Goal: Find contact information: Find contact information

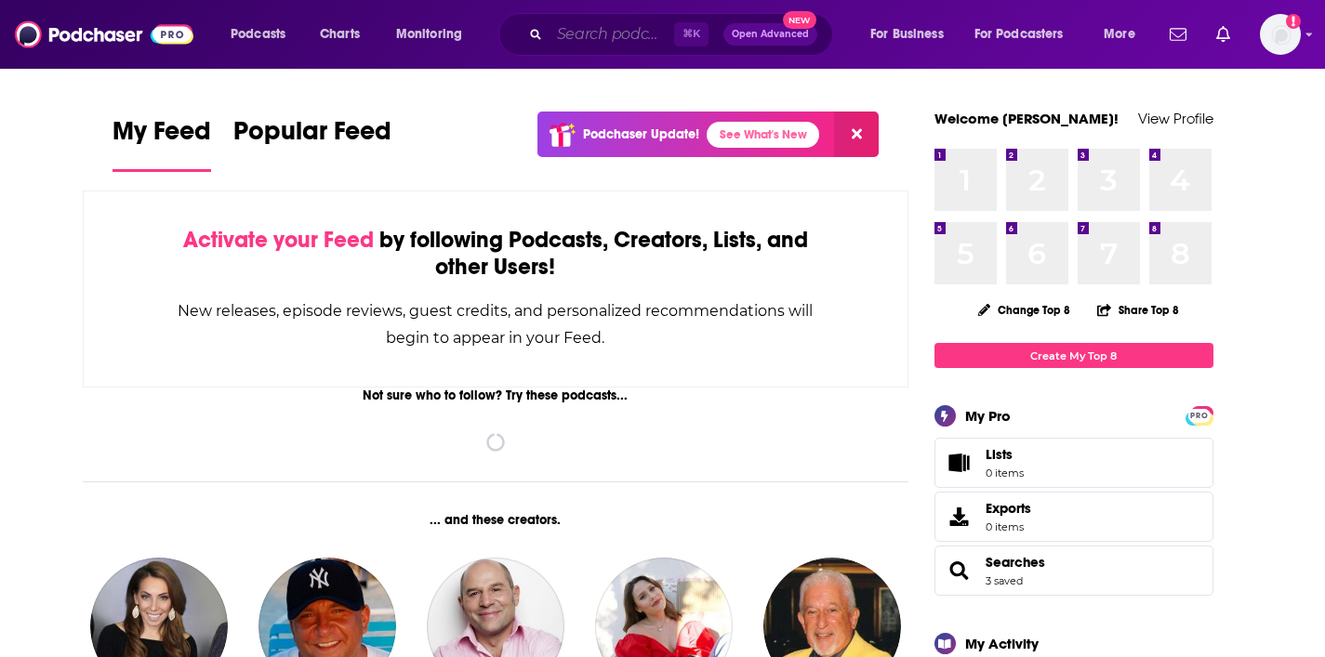
click at [608, 33] on input "Search podcasts, credits, & more..." at bounding box center [611, 35] width 125 height 30
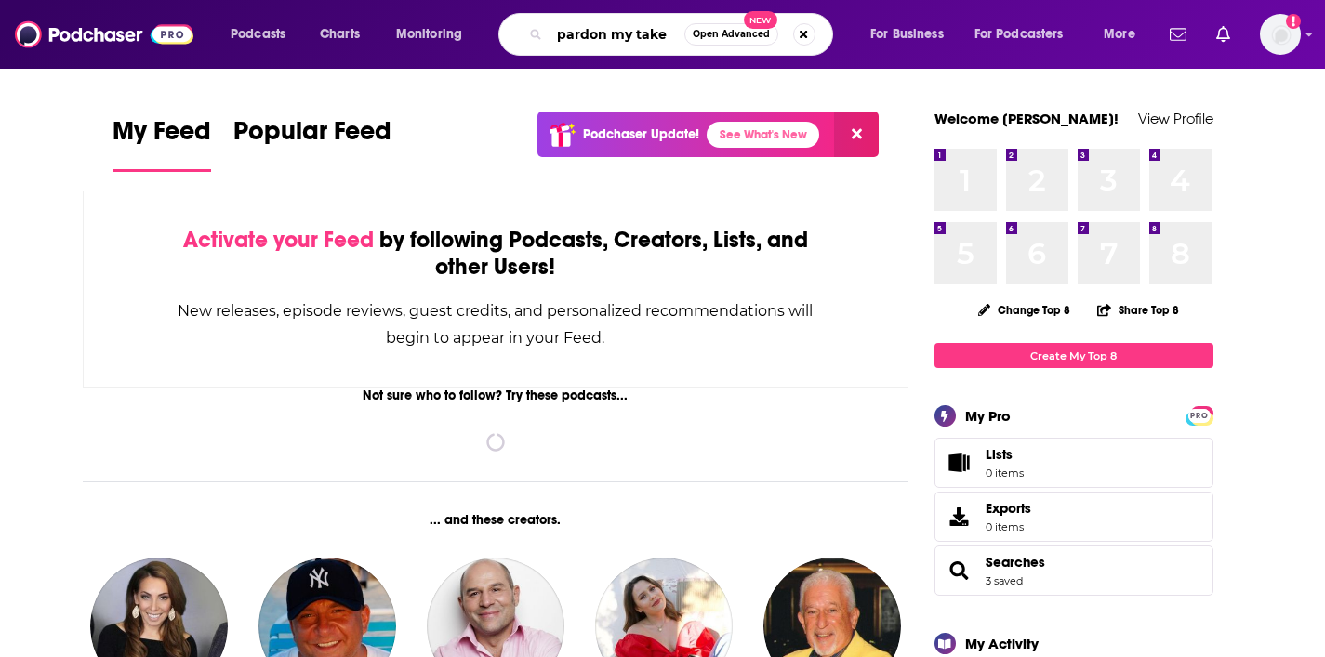
type input "pardon my take"
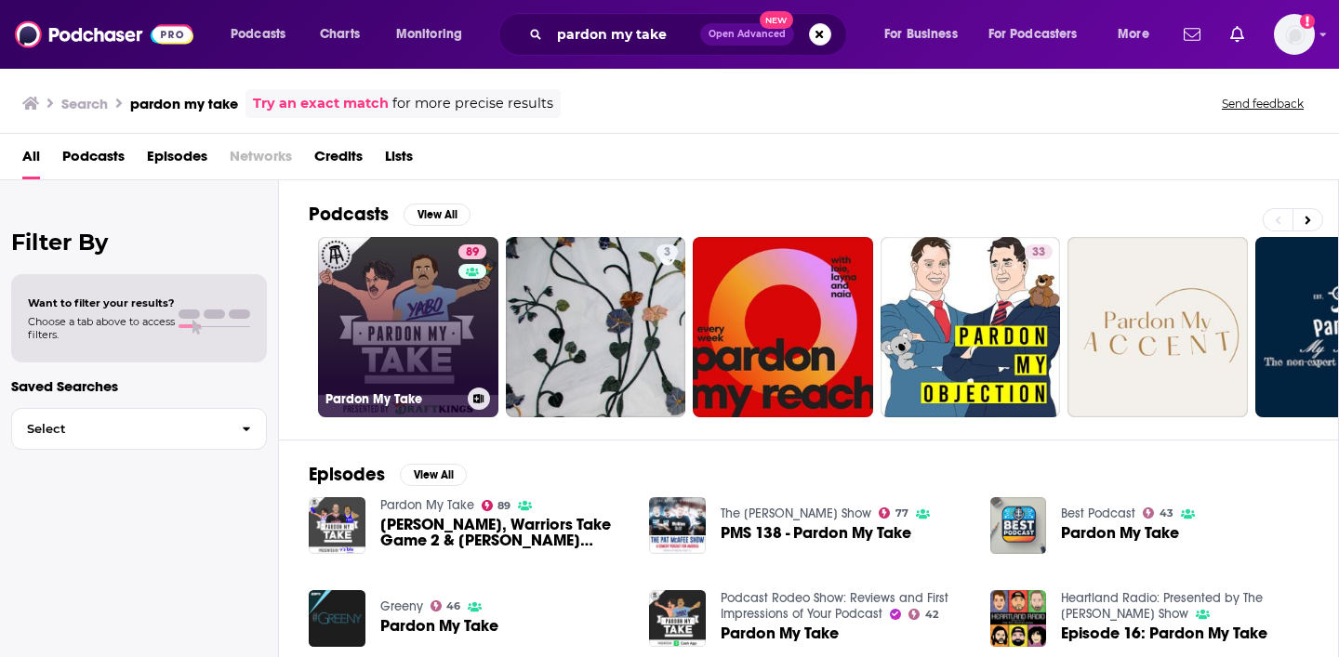
click at [383, 376] on link "89 Pardon My Take" at bounding box center [408, 327] width 180 height 180
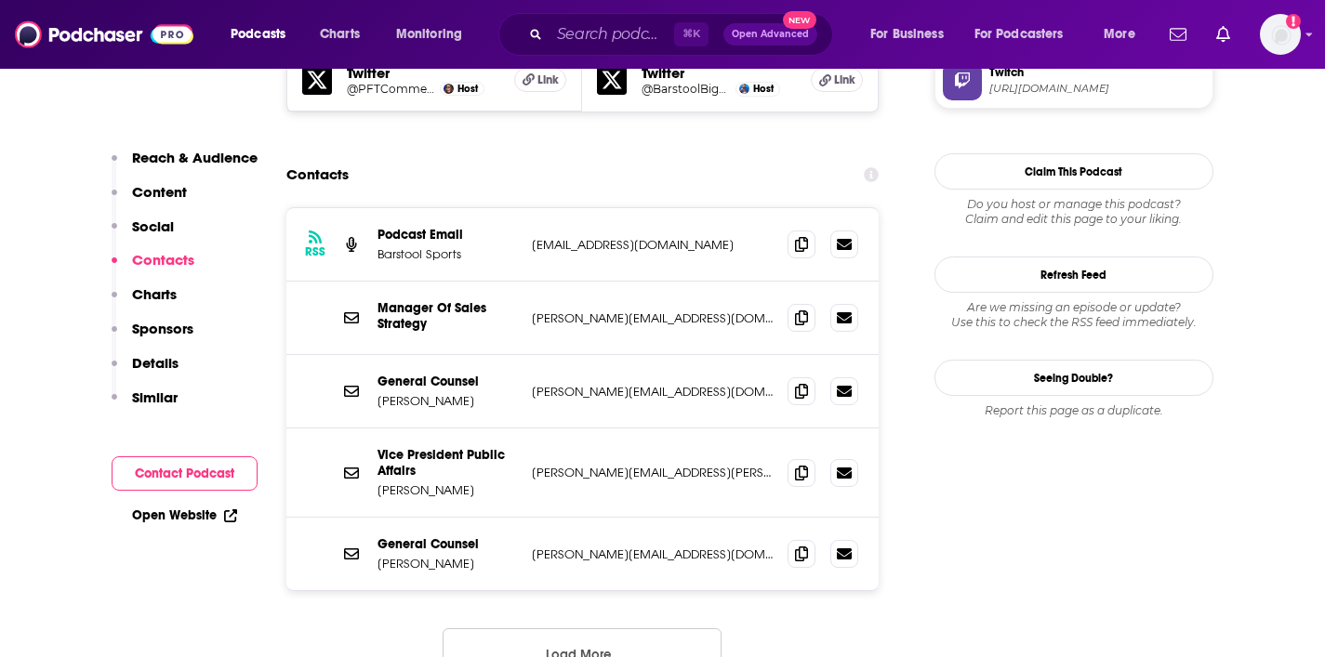
scroll to position [1919, 0]
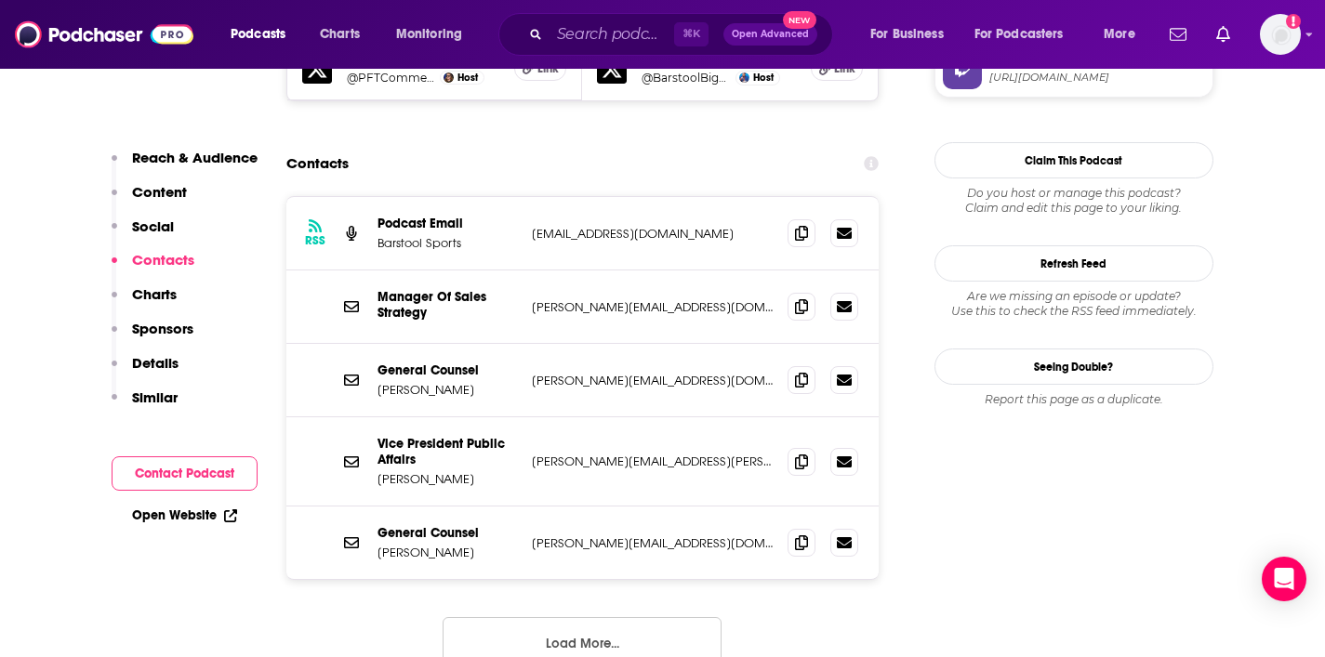
click at [584, 617] on button "Load More..." at bounding box center [581, 642] width 279 height 50
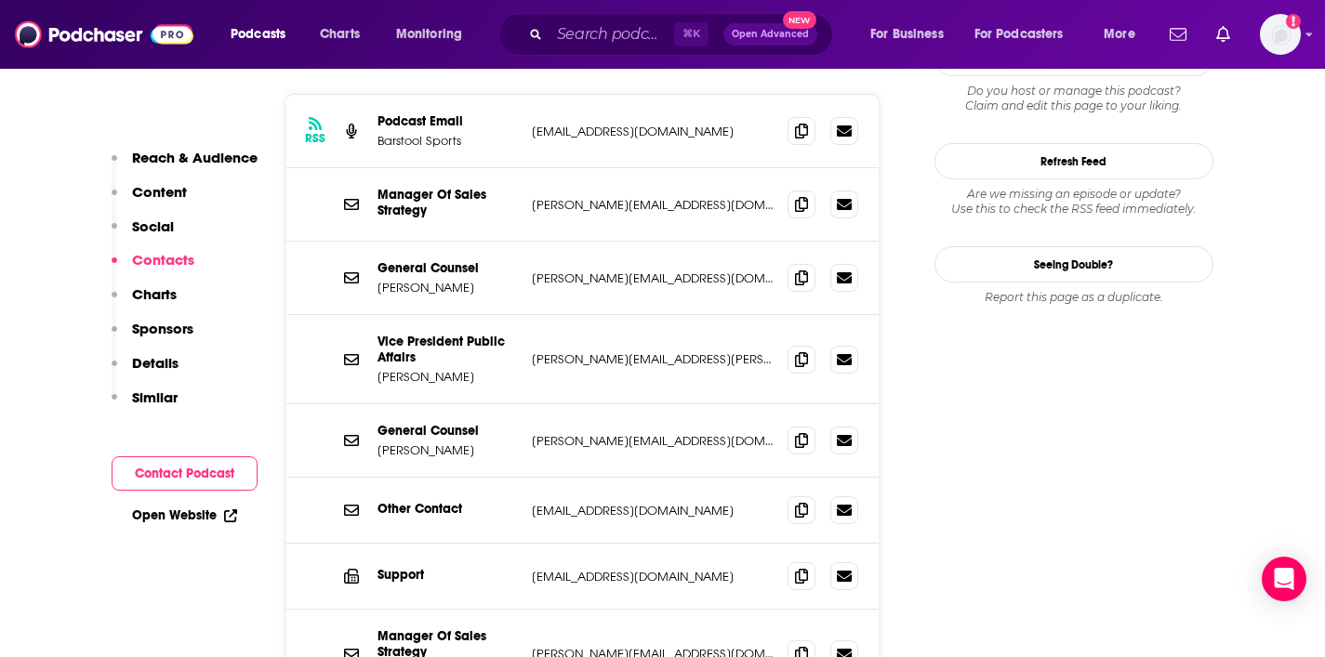
scroll to position [2021, 0]
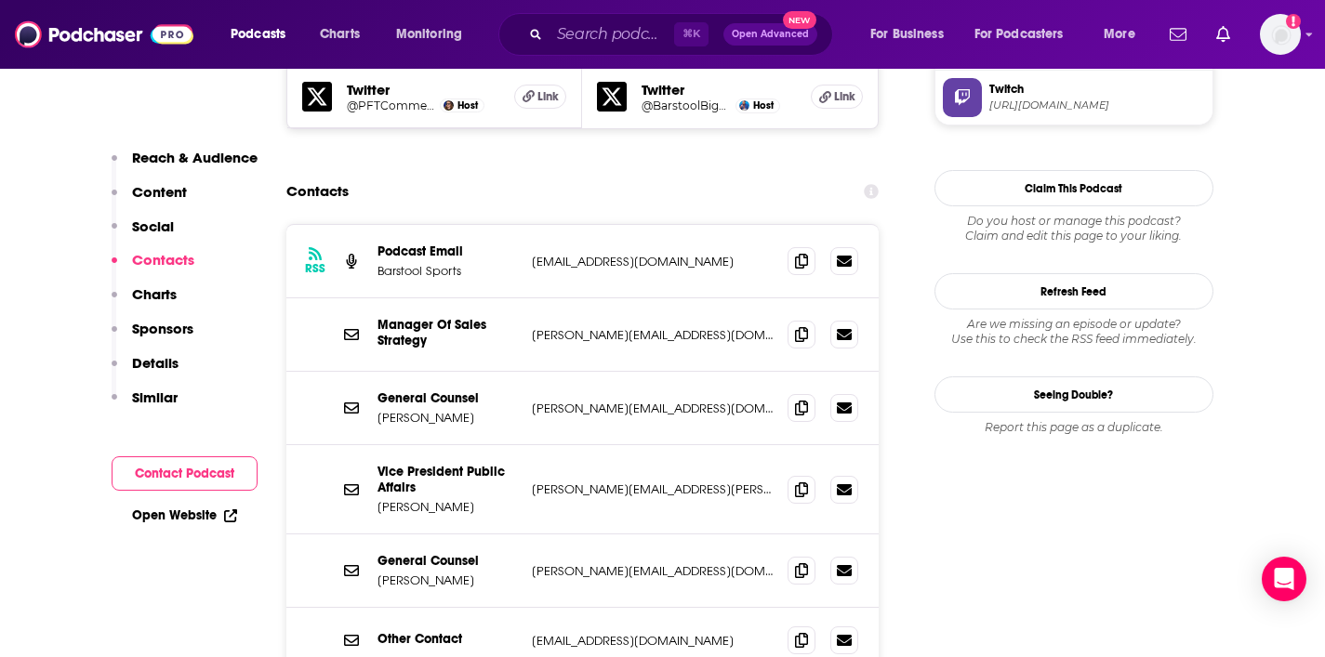
click at [620, 372] on div "General Counsel Dave Portnoy [EMAIL_ADDRESS][DOMAIN_NAME] [PERSON_NAME][EMAIL_A…" at bounding box center [582, 408] width 593 height 73
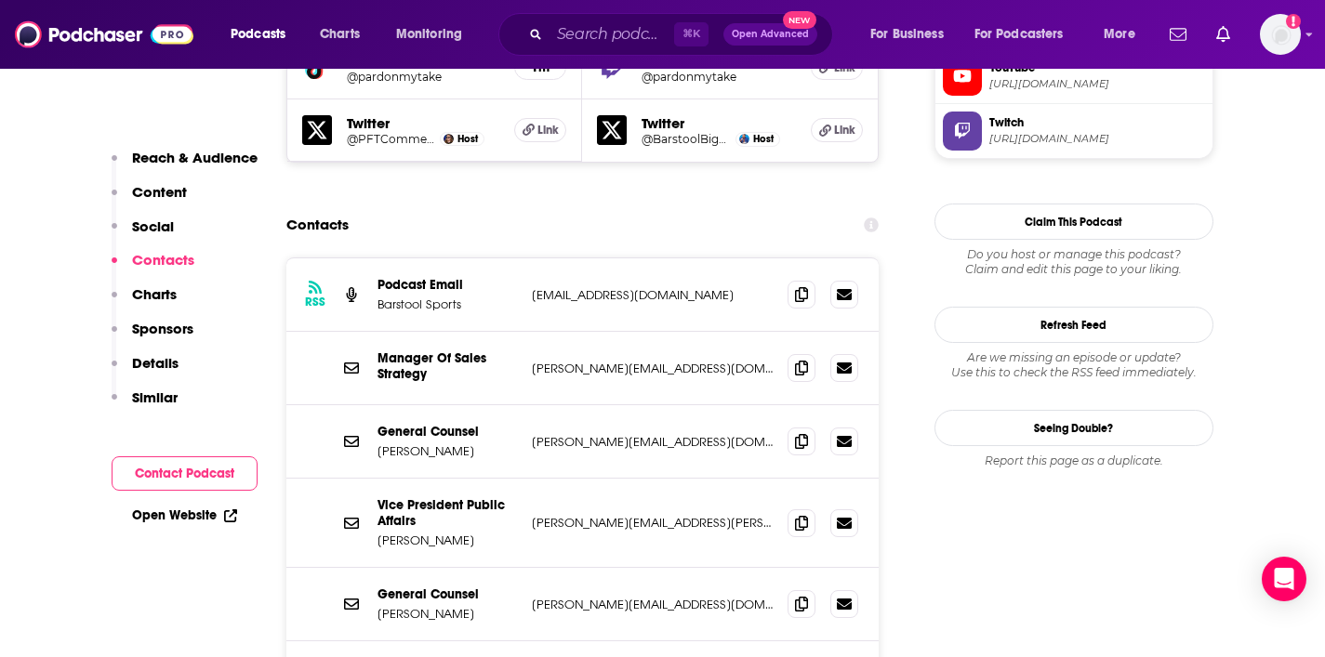
scroll to position [1852, 0]
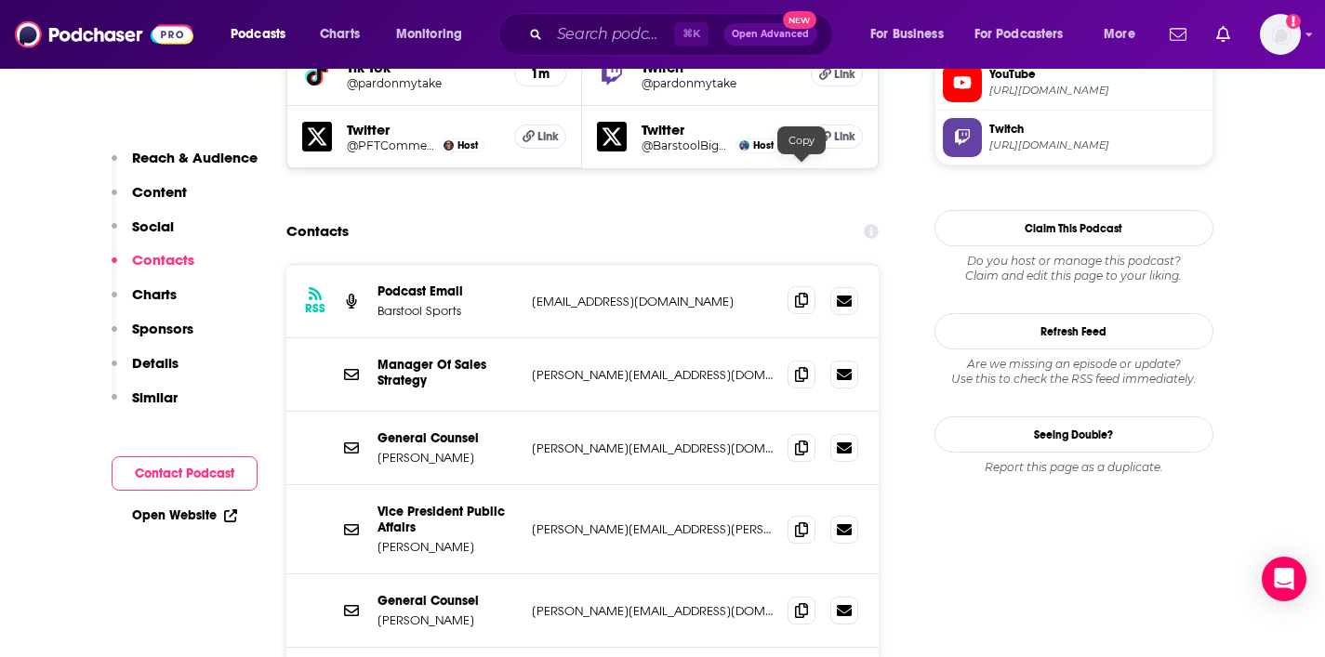
click at [806, 293] on icon at bounding box center [801, 300] width 13 height 15
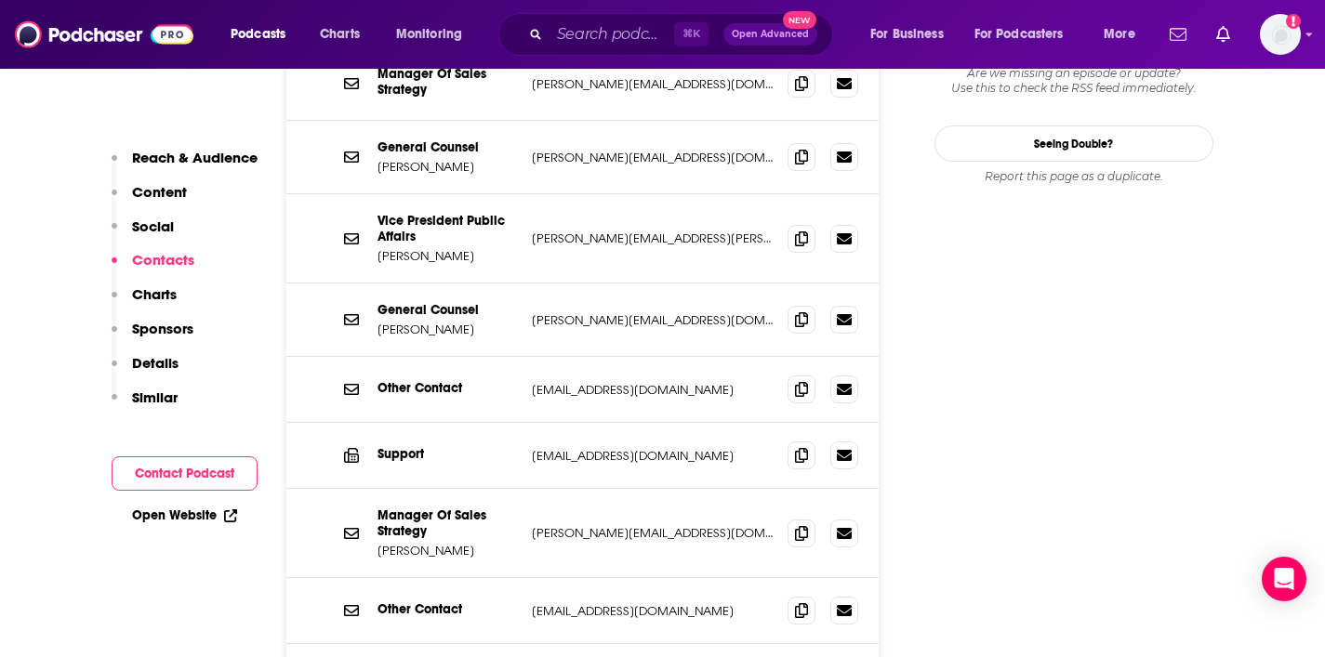
scroll to position [2148, 0]
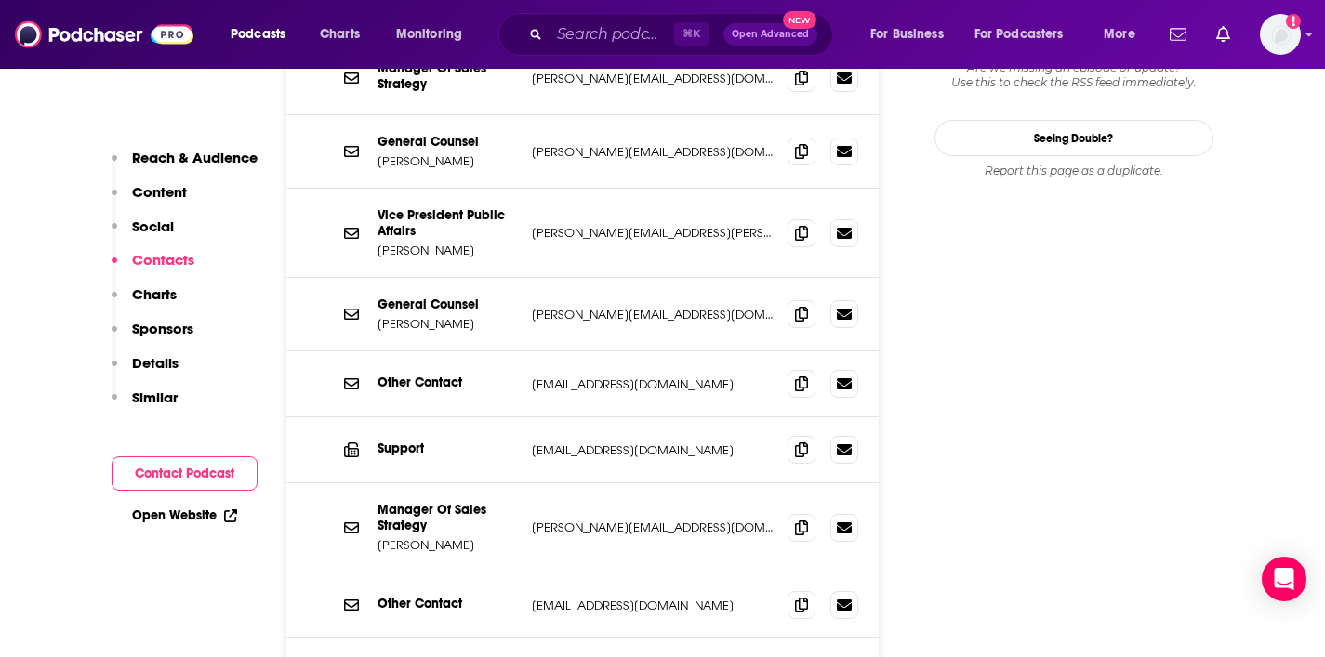
click at [440, 596] on p "Other Contact" at bounding box center [446, 604] width 139 height 16
